Goal: Task Accomplishment & Management: Use online tool/utility

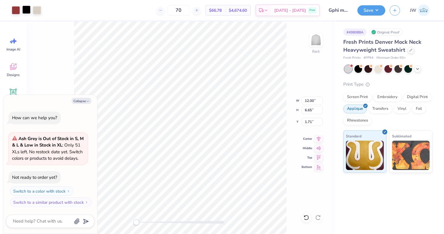
click at [26, 9] on div at bounding box center [26, 10] width 8 height 8
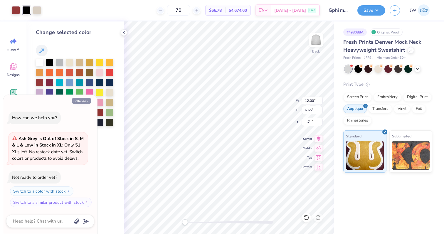
click at [85, 100] on button "Collapse" at bounding box center [82, 101] width 20 height 6
type textarea "x"
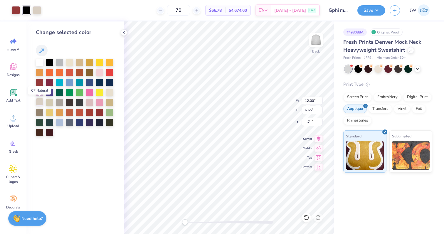
click at [38, 103] on div at bounding box center [40, 102] width 8 height 8
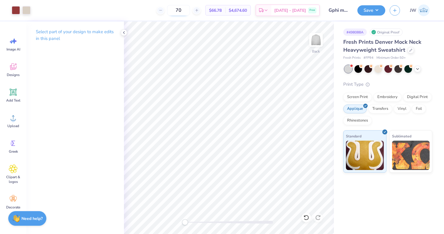
click at [179, 11] on input "70" at bounding box center [178, 10] width 23 height 11
type input "90"
click at [126, 31] on icon at bounding box center [124, 32] width 5 height 5
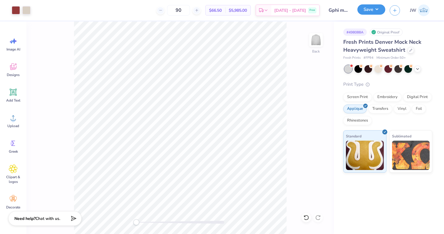
click at [369, 5] on button "Save" at bounding box center [371, 9] width 28 height 10
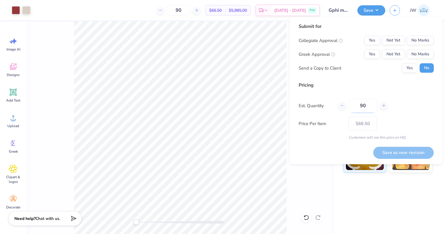
click at [363, 101] on input "90" at bounding box center [363, 106] width 28 height 14
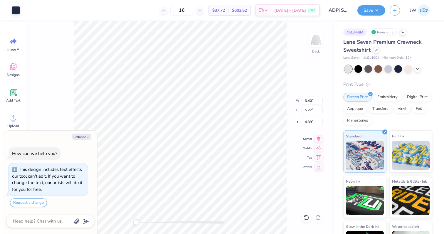
type textarea "x"
type input "3.56"
type input "5.36"
type input "4.29"
type textarea "x"
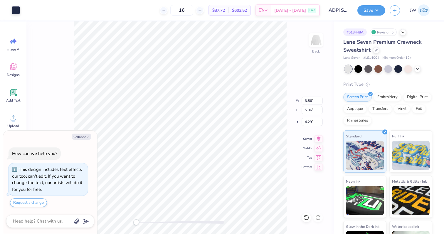
type input "4.04"
type input "5.46"
type textarea "x"
type input "4.04"
type input "5.46"
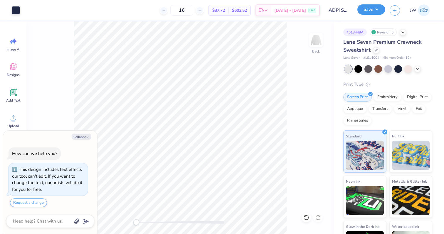
click at [371, 7] on button "Save" at bounding box center [371, 9] width 28 height 10
type textarea "x"
type input "3.56"
type input "5.36"
type input "4.29"
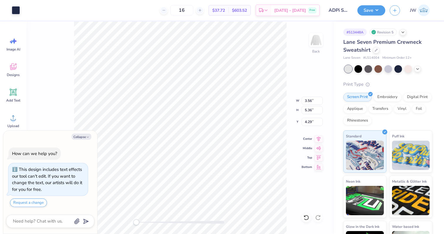
type textarea "x"
type input "4.04"
type input "5.46"
type textarea "x"
type input "3.56"
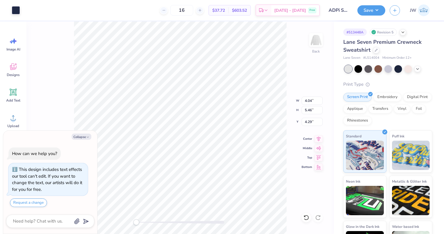
type input "5.36"
type textarea "x"
type input "4.04"
type input "5.46"
type textarea "x"
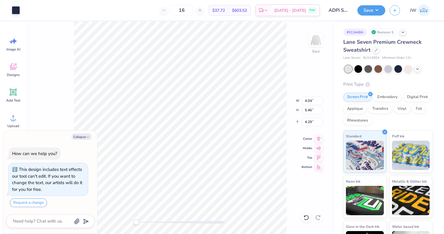
type input "3.56"
type input "5.36"
click at [373, 7] on button "Save" at bounding box center [371, 9] width 28 height 10
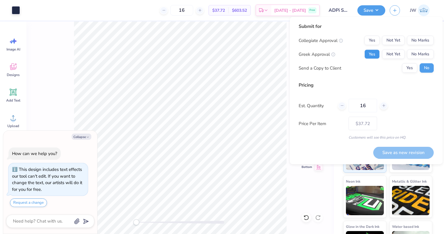
click at [375, 59] on button "Yes" at bounding box center [371, 54] width 15 height 9
click at [419, 42] on button "No Marks" at bounding box center [420, 40] width 27 height 9
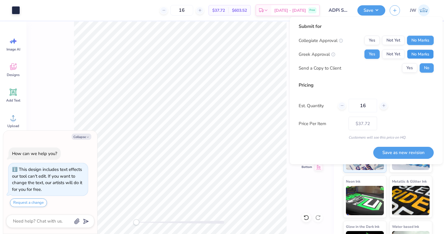
click at [422, 51] on button "No Marks" at bounding box center [420, 54] width 27 height 9
click at [413, 154] on button "Save as new revision" at bounding box center [403, 153] width 60 height 12
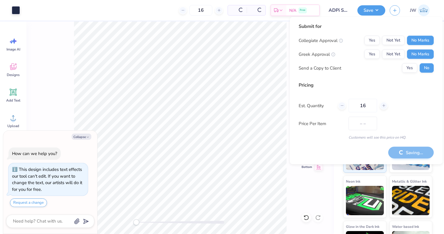
type textarea "x"
type input "– –"
type textarea "x"
type input "$37.72"
type textarea "x"
